Goal: Communication & Community: Connect with others

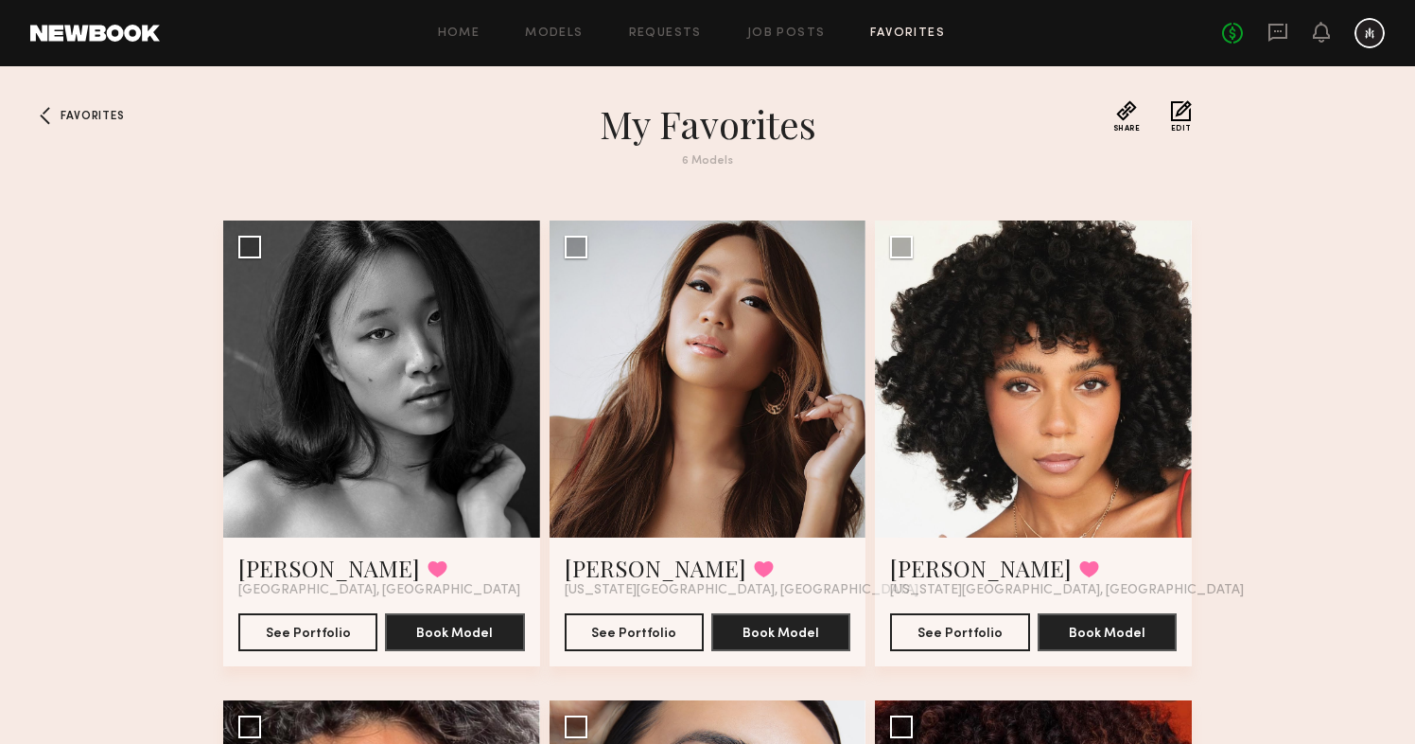
scroll to position [465, 0]
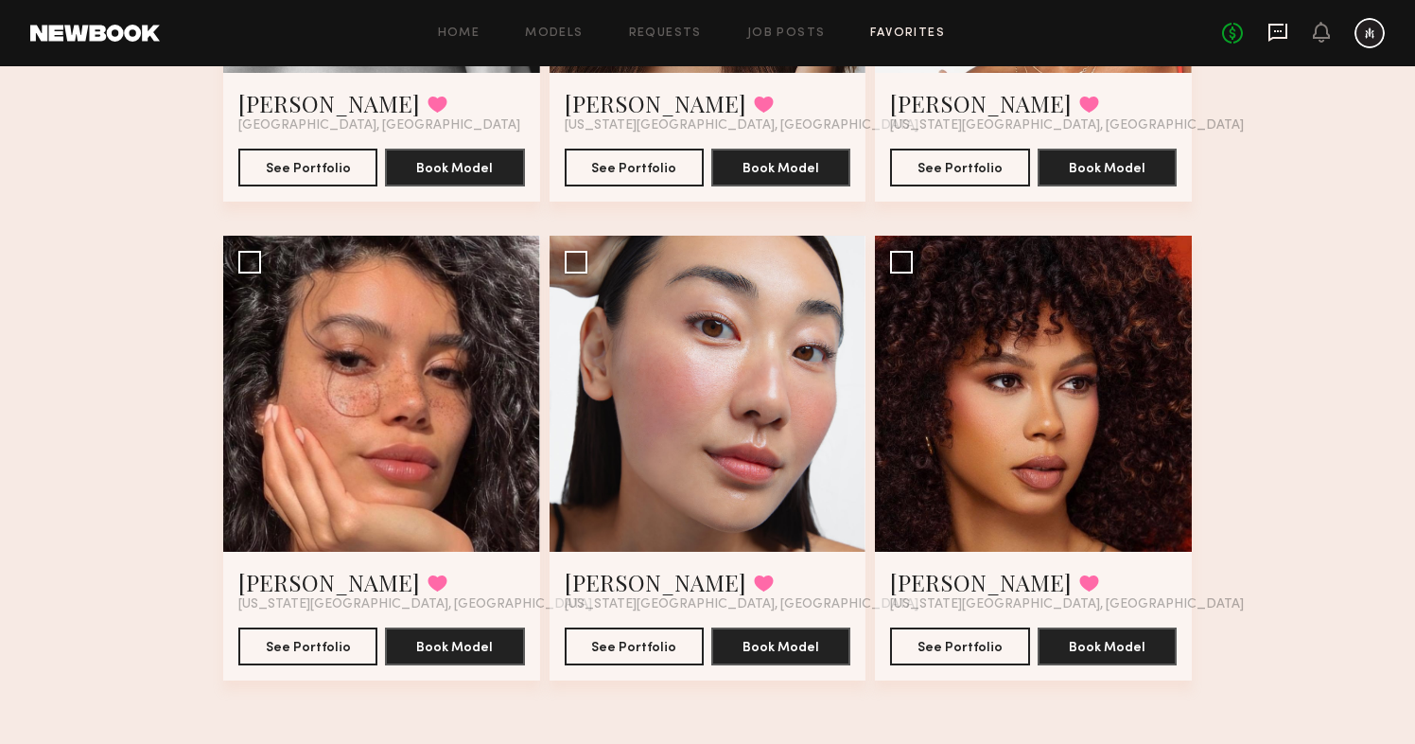
click at [1271, 39] on icon at bounding box center [1278, 33] width 19 height 18
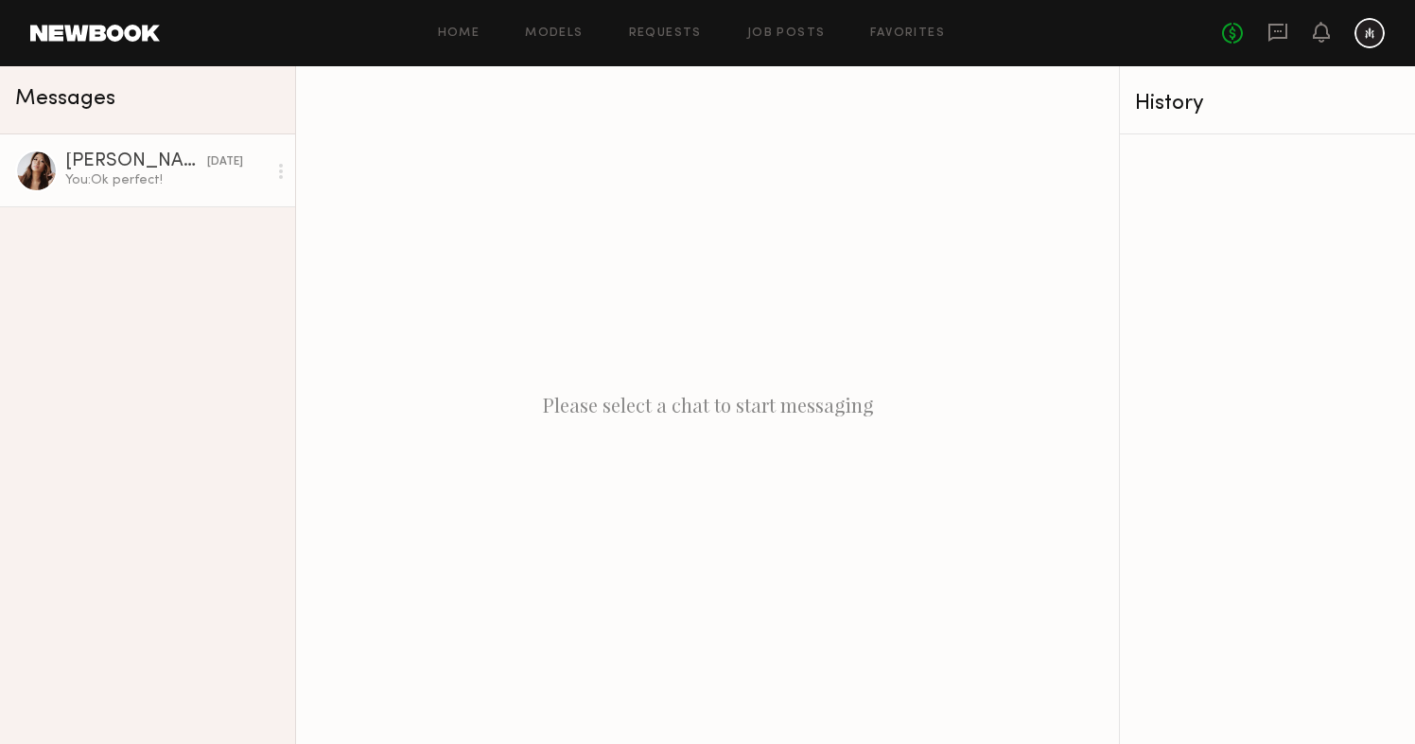
click at [167, 187] on div "You: Ok perfect!" at bounding box center [166, 180] width 202 height 18
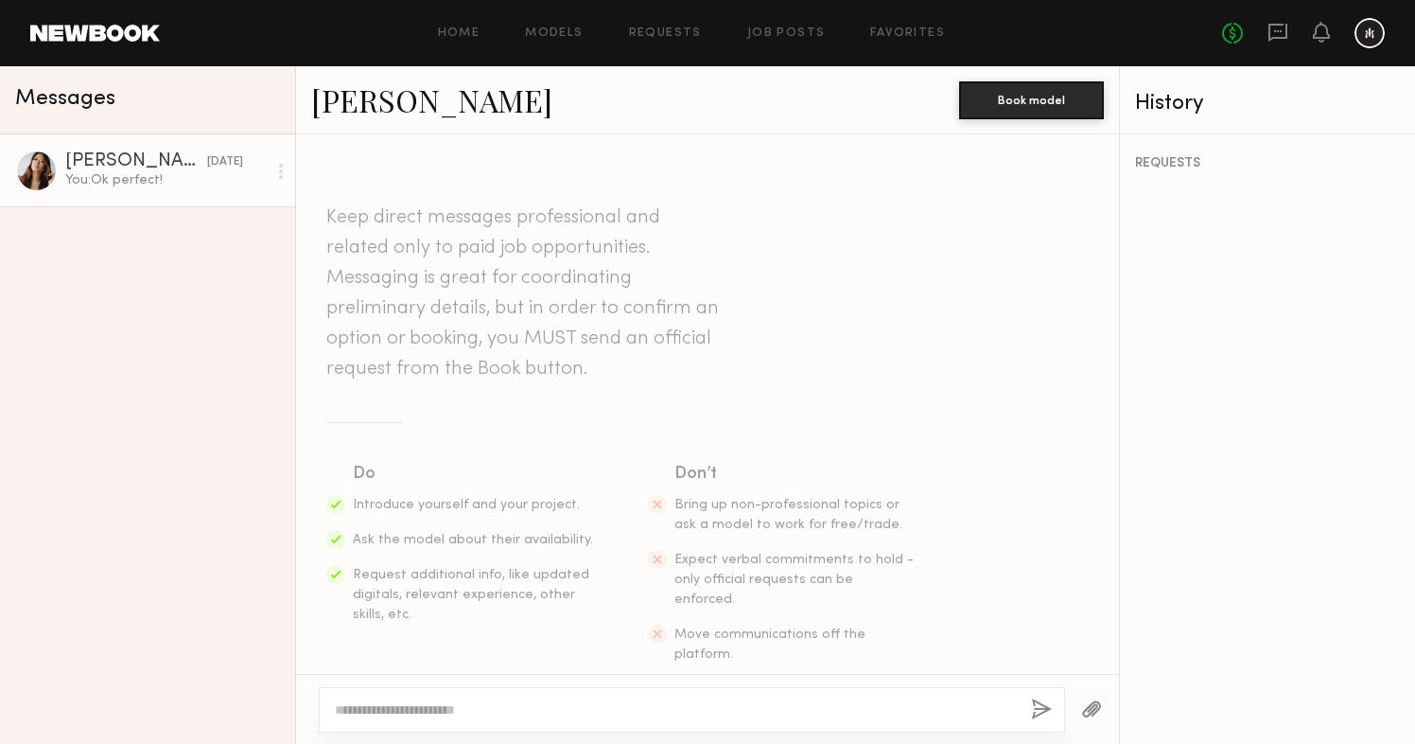
scroll to position [3451, 0]
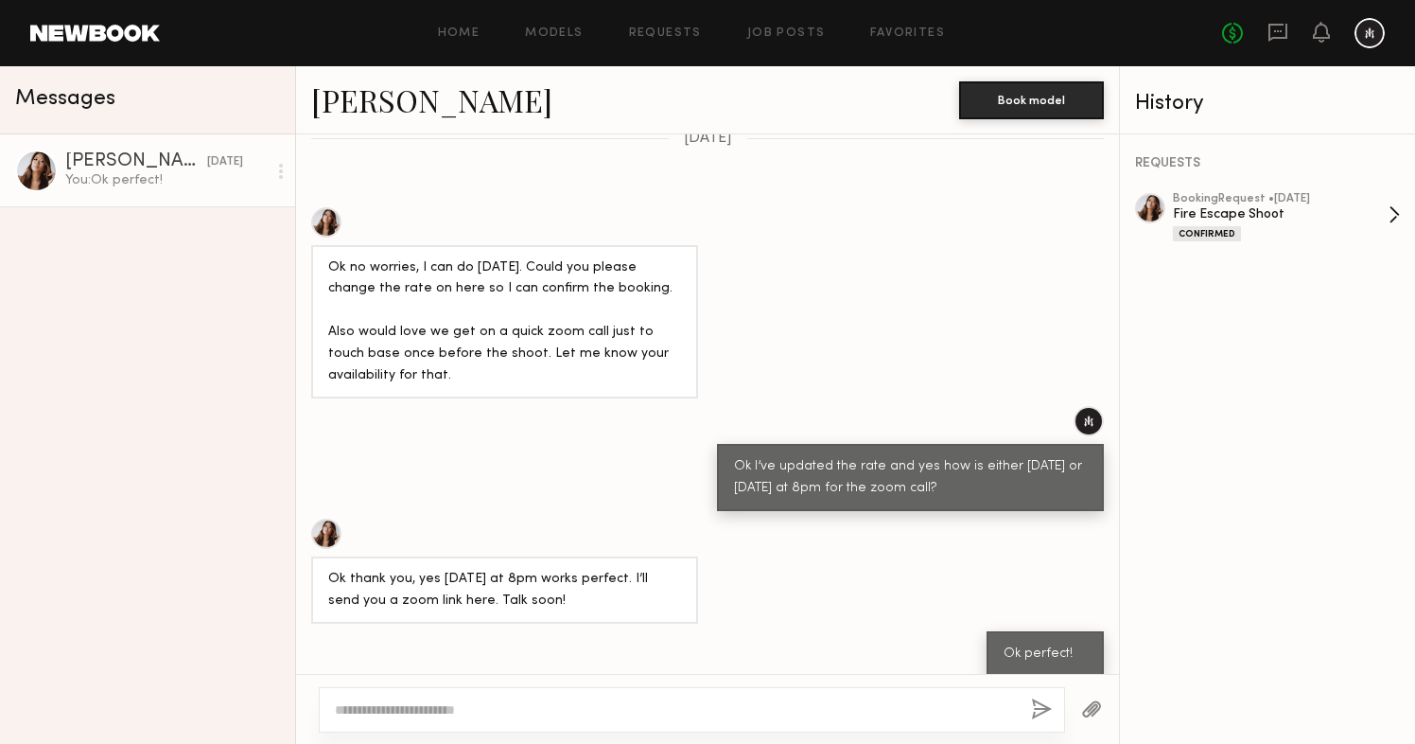
click at [1267, 207] on div "Fire Escape Shoot" at bounding box center [1281, 214] width 216 height 18
